Goal: Task Accomplishment & Management: Use online tool/utility

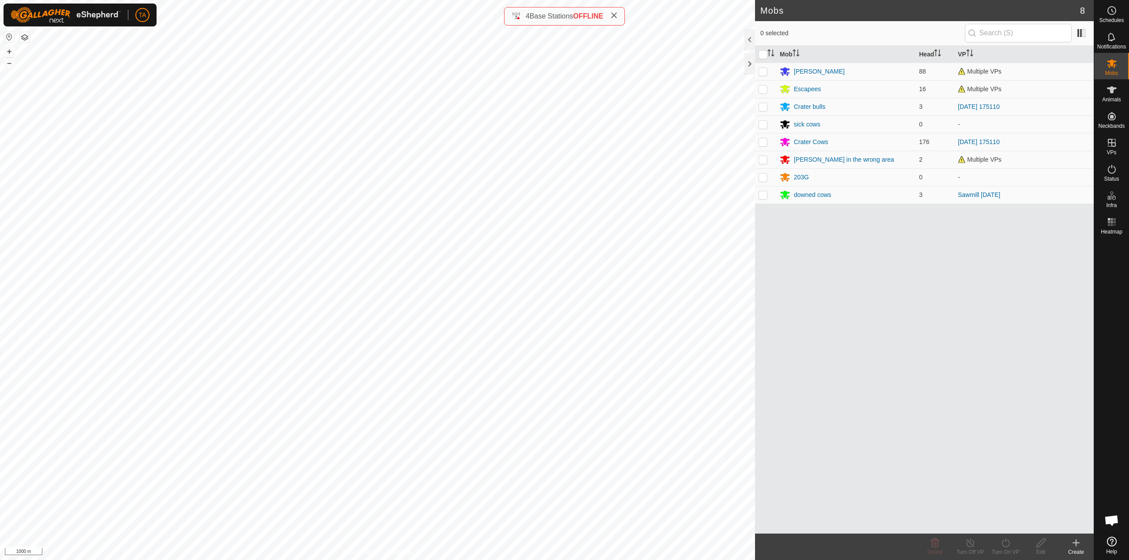
click at [1108, 521] on span "Open chat" at bounding box center [1111, 521] width 15 height 12
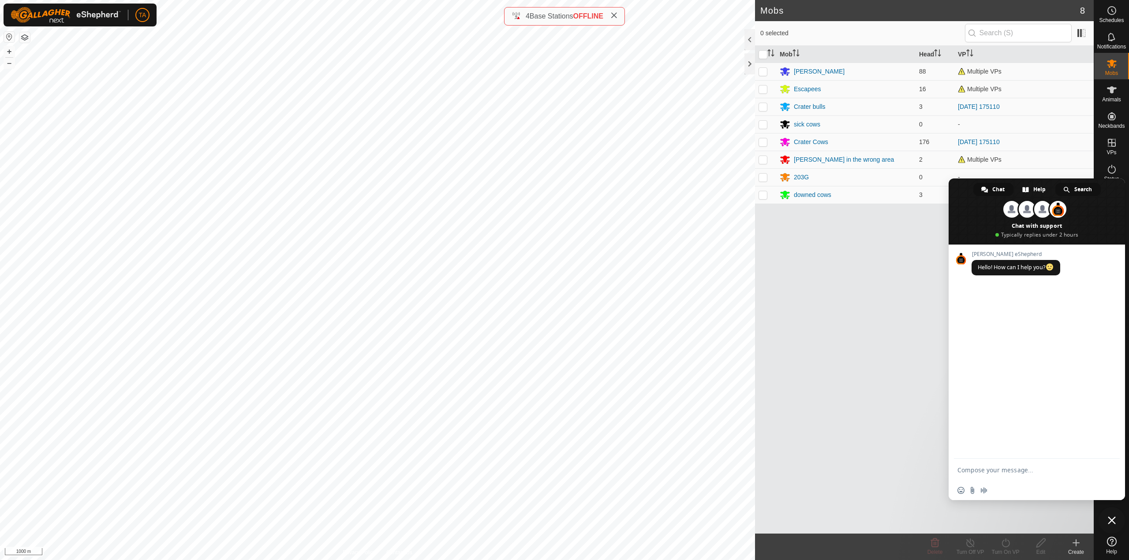
click at [1079, 193] on span "Search" at bounding box center [1083, 189] width 18 height 13
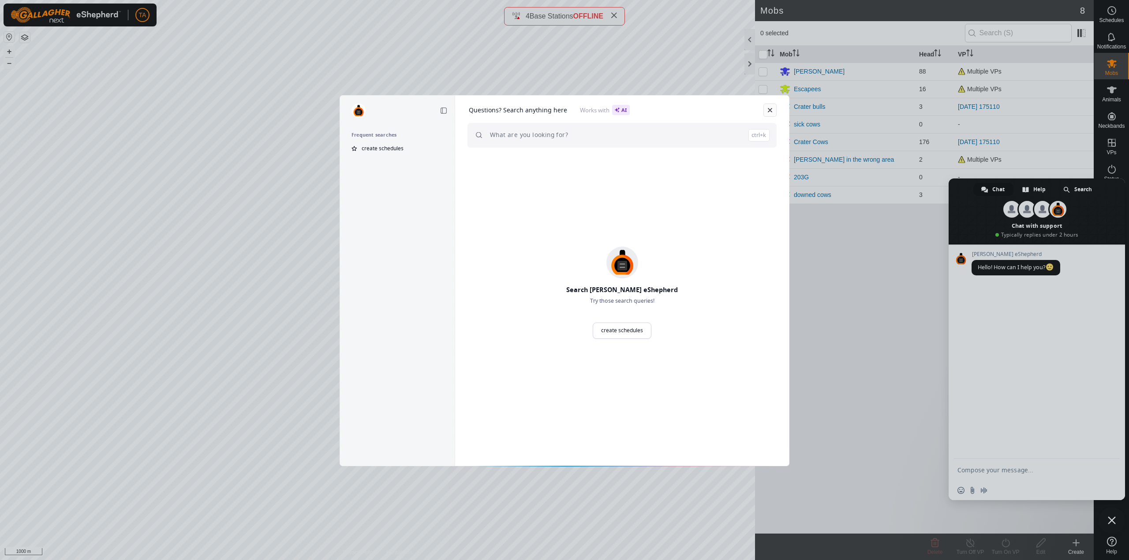
click at [770, 112] on link at bounding box center [769, 110] width 13 height 13
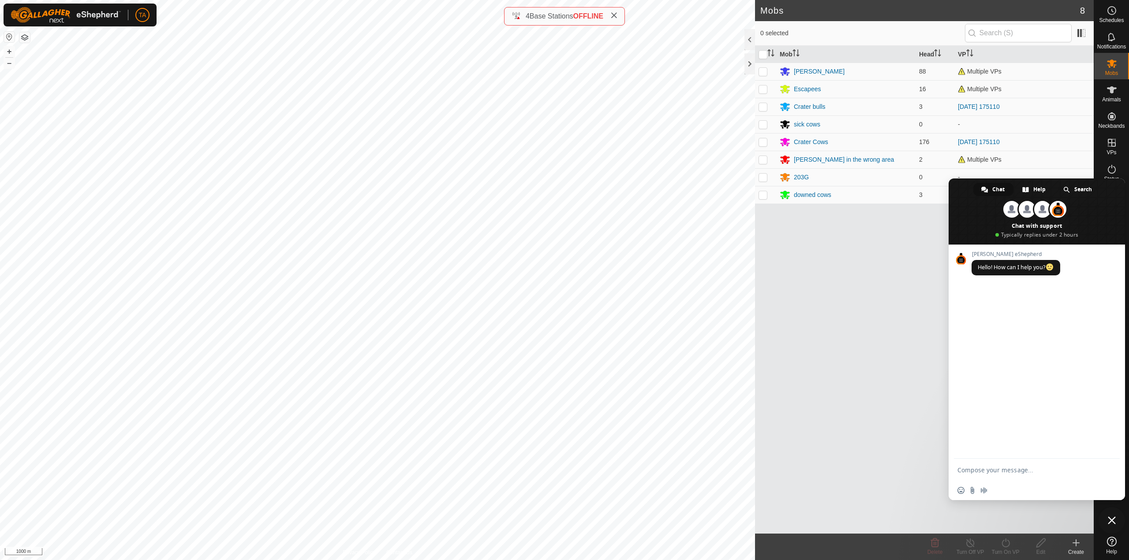
click at [832, 403] on div "Mob Head [PERSON_NAME] cows 88 Multiple VPs Escapees 16 Multiple VPs Crater bul…" at bounding box center [924, 290] width 339 height 488
click at [1118, 527] on span "Close chat" at bounding box center [1111, 521] width 26 height 26
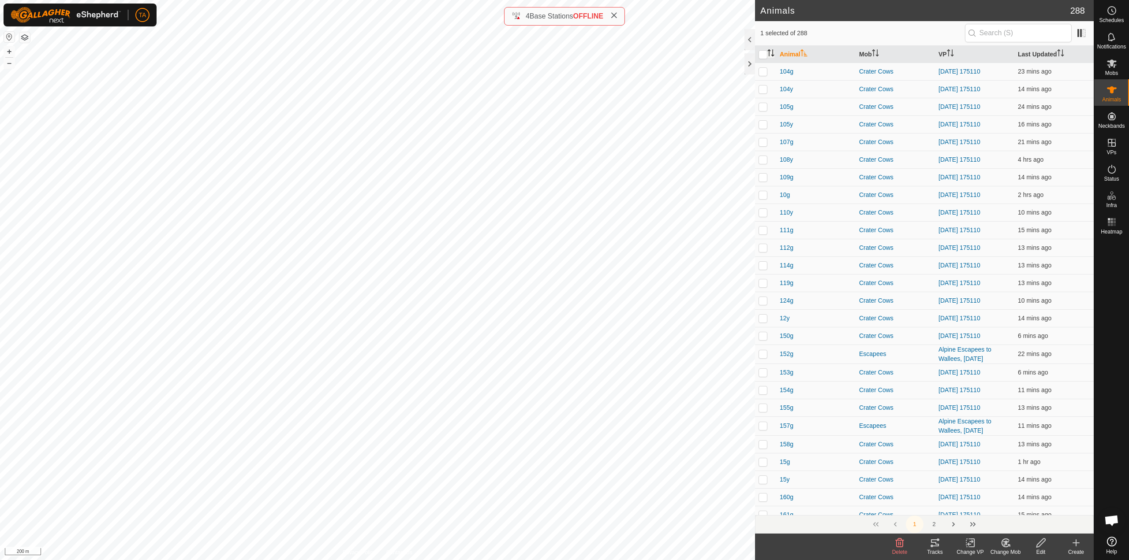
click at [771, 53] on icon "Activate to sort" at bounding box center [770, 52] width 7 height 7
click at [30, 40] on button "button" at bounding box center [24, 37] width 11 height 11
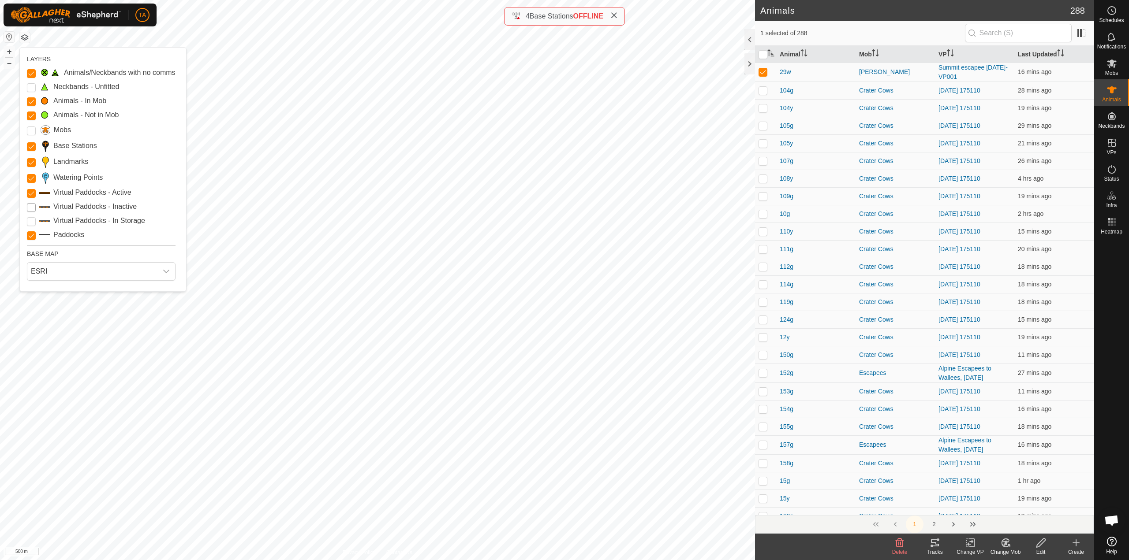
click at [30, 207] on Inactive "Virtual Paddocks - Inactive" at bounding box center [31, 207] width 9 height 9
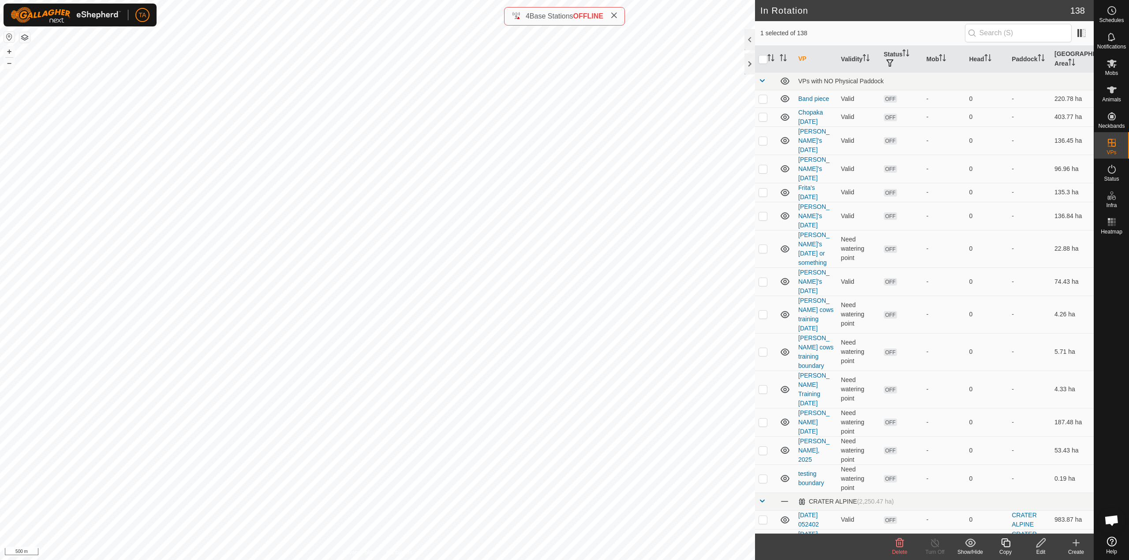
click at [1037, 548] on icon at bounding box center [1040, 543] width 11 height 11
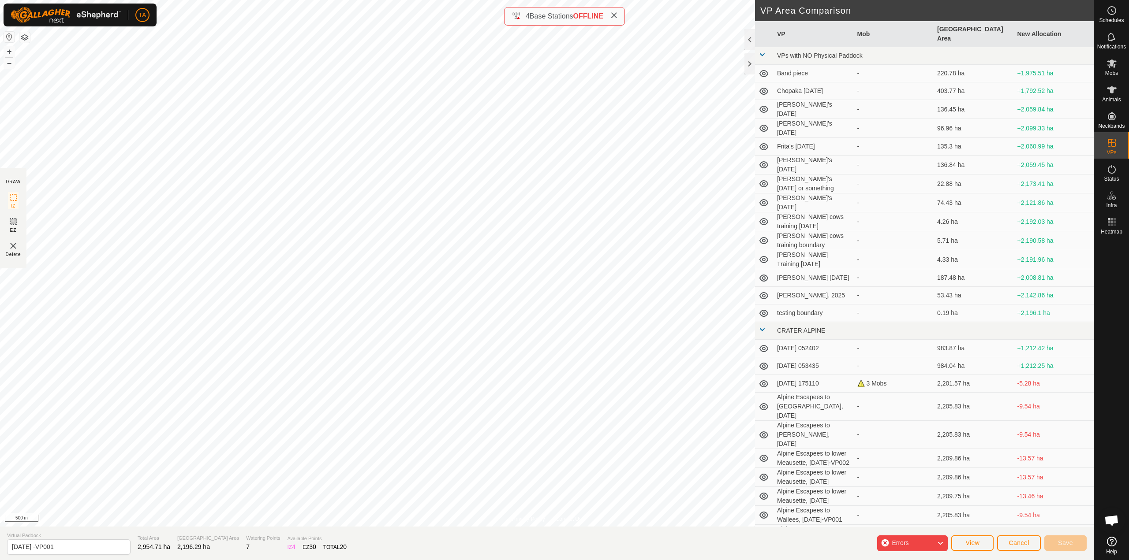
click at [934, 544] on div "Errors" at bounding box center [912, 544] width 71 height 16
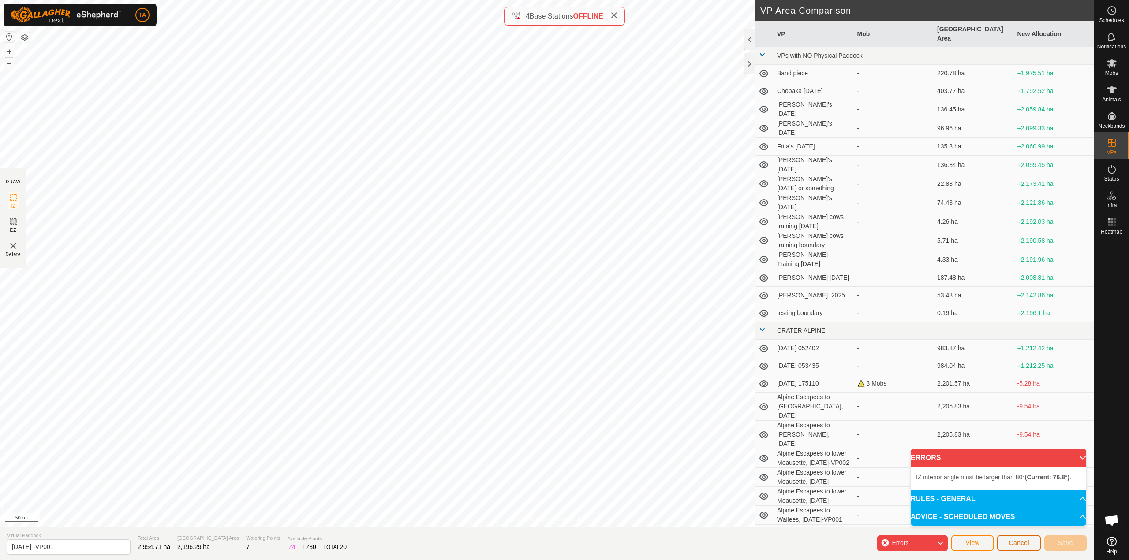
click at [1017, 542] on span "Cancel" at bounding box center [1018, 543] width 21 height 7
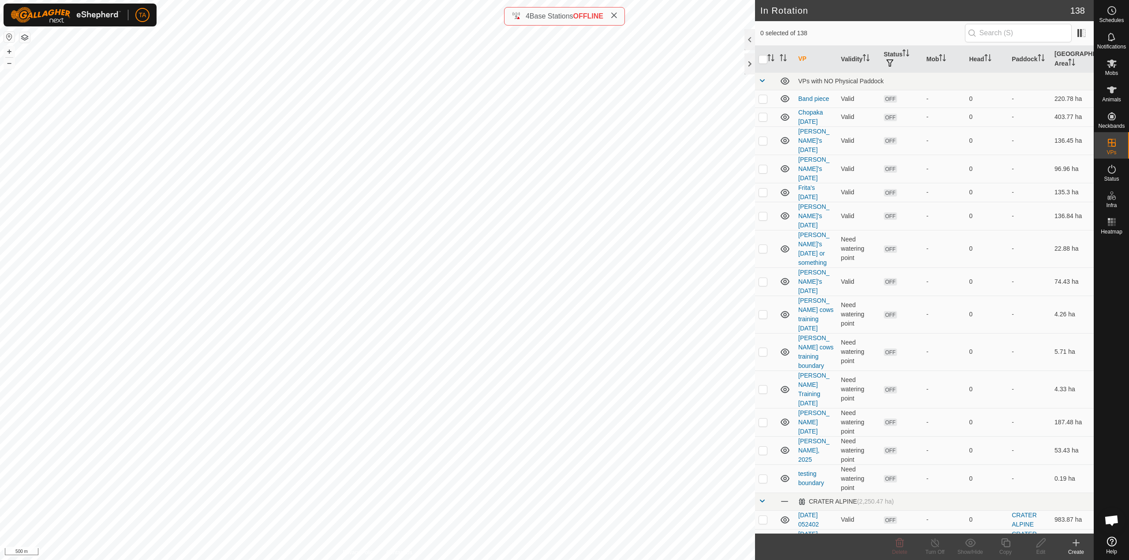
click at [25, 38] on button "button" at bounding box center [24, 37] width 11 height 11
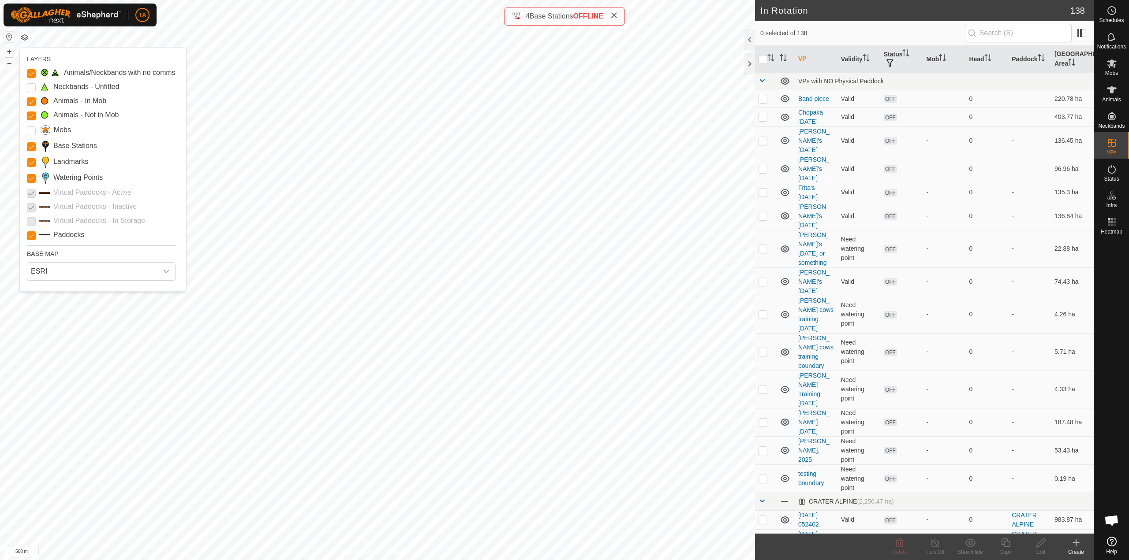
click at [34, 209] on p-checkbox at bounding box center [31, 207] width 9 height 11
click at [1112, 92] on icon at bounding box center [1112, 89] width 10 height 7
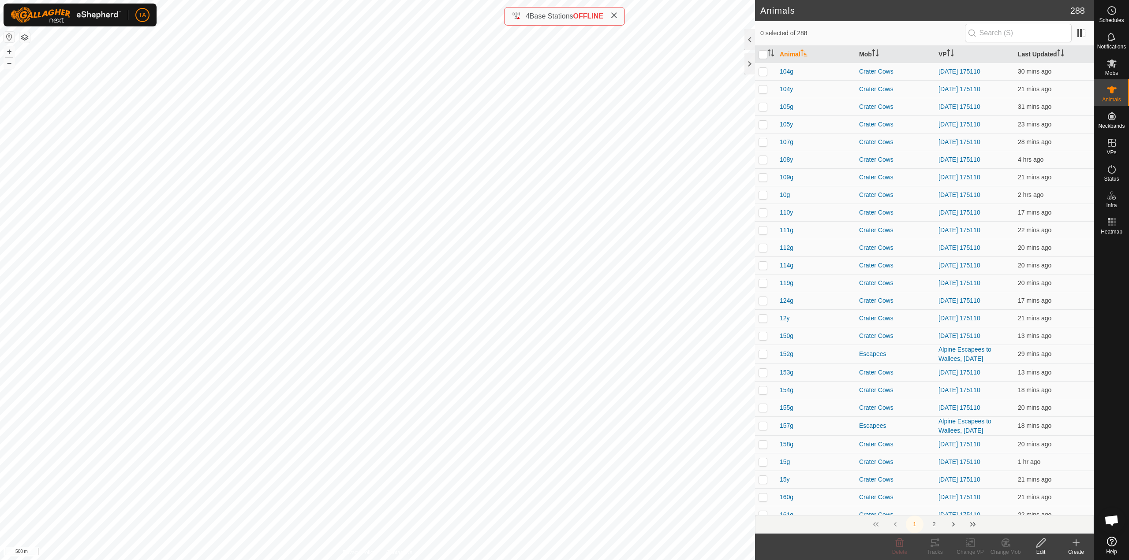
click at [26, 38] on button "button" at bounding box center [24, 37] width 11 height 11
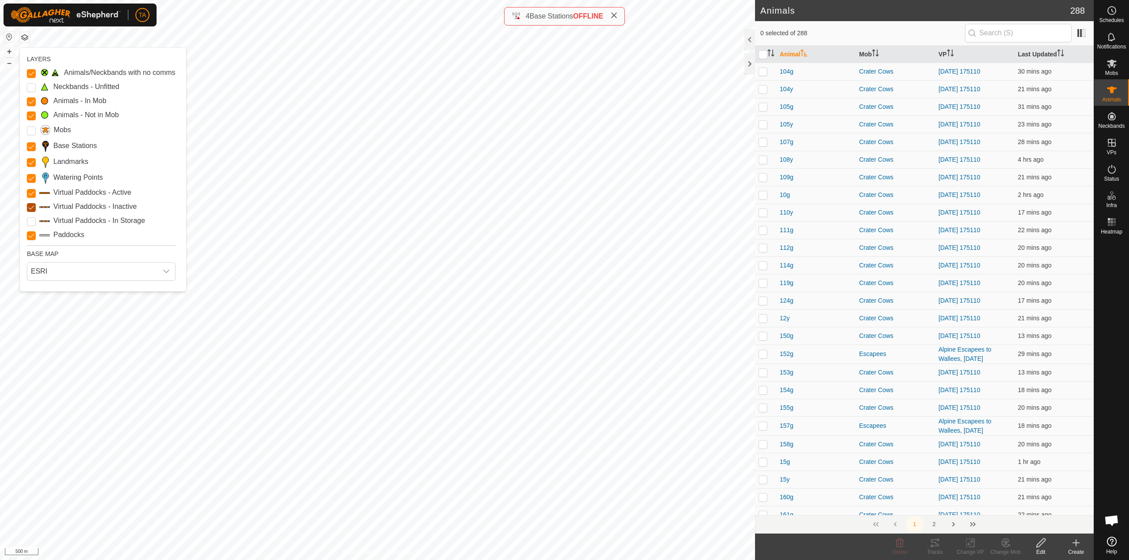
click at [34, 207] on Inactive "Virtual Paddocks - Inactive" at bounding box center [31, 207] width 9 height 9
